Goal: Task Accomplishment & Management: Complete application form

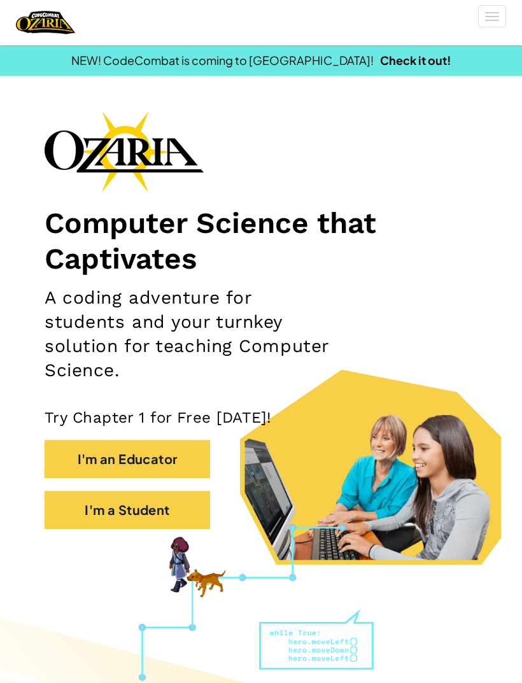
click at [71, 507] on button "I'm a Student" at bounding box center [128, 510] width 166 height 38
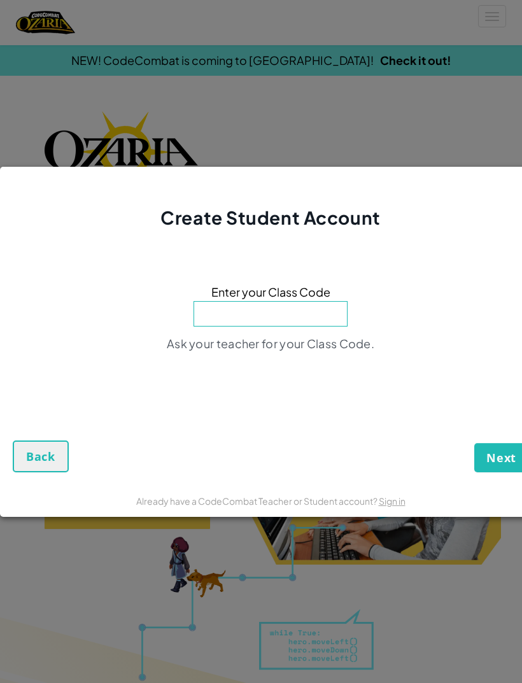
click at [395, 501] on link "Sign in" at bounding box center [392, 500] width 27 height 11
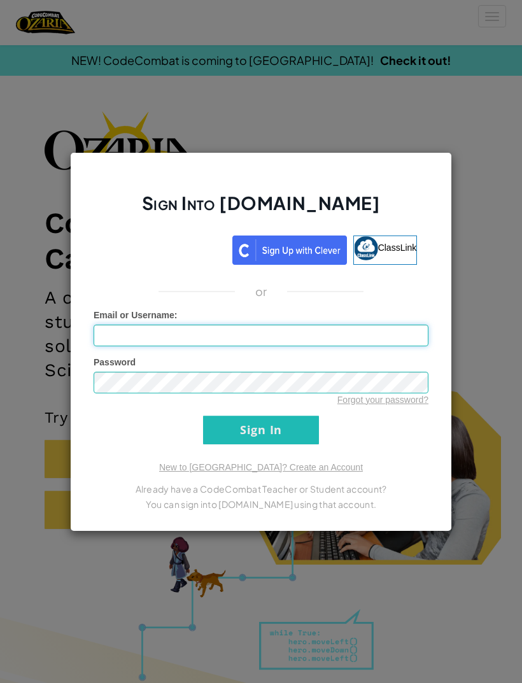
click at [345, 334] on input "Email or Username :" at bounding box center [261, 336] width 335 height 22
type input "RenataLamphar1234"
click at [261, 430] on input "Sign In" at bounding box center [261, 430] width 116 height 29
